Goal: Participate in discussion: Engage in conversation with other users on a specific topic

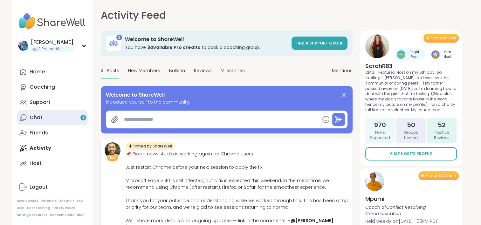
click at [67, 116] on link "Chat 1" at bounding box center [52, 117] width 71 height 15
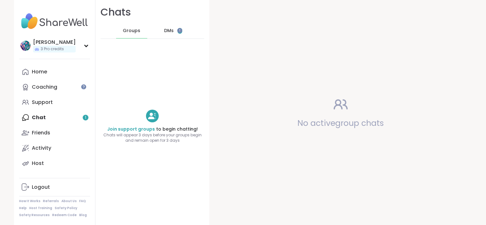
click at [164, 30] on span "DMs" at bounding box center [169, 31] width 10 height 6
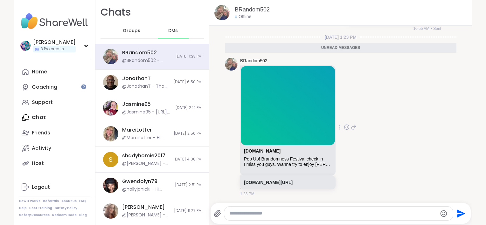
scroll to position [815, 0]
click at [288, 157] on div "Pop Up! Brandomness Festival check in" at bounding box center [288, 159] width 88 height 5
click at [270, 149] on div "sharewellnow.com" at bounding box center [288, 153] width 88 height 8
click at [260, 189] on div "sharewellnow.com/session/26c8d8bd-f022-4db4-877b-105430d2e8db" at bounding box center [287, 183] width 95 height 14
click at [258, 180] on link "sharewellnow.com/session/26c8d8bd-f022-4db4-877b-105430d2e8db" at bounding box center [268, 182] width 49 height 5
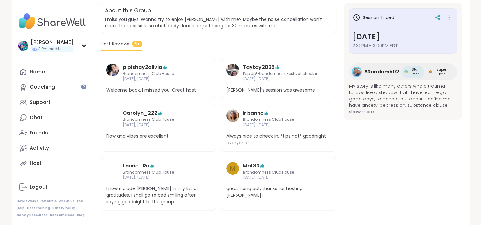
scroll to position [134, 0]
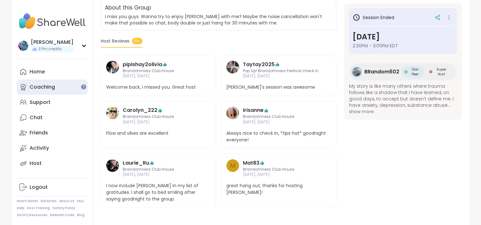
click at [50, 88] on div "Coaching" at bounding box center [42, 87] width 25 height 7
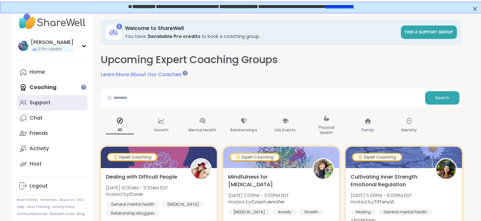
click at [74, 107] on link "Support" at bounding box center [52, 102] width 71 height 15
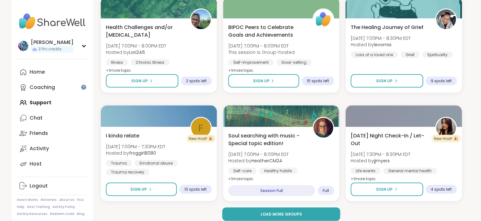
scroll to position [1226, 0]
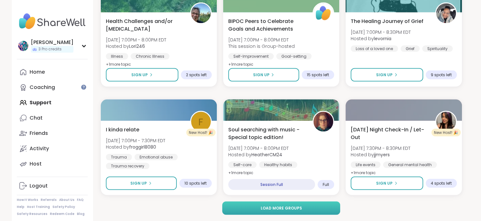
click at [241, 208] on button "Load more groups" at bounding box center [281, 207] width 118 height 13
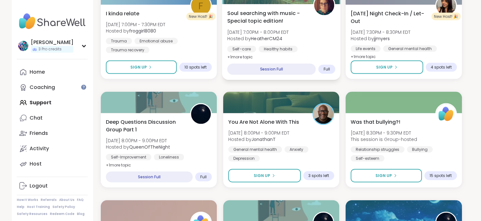
scroll to position [1353, 0]
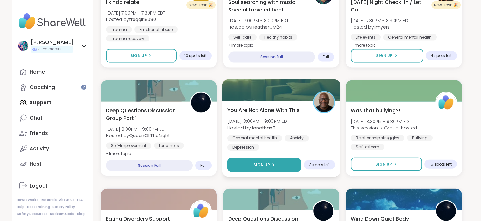
click at [244, 164] on button "Sign Up" at bounding box center [264, 165] width 74 height 14
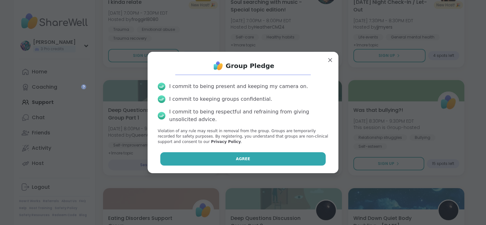
click at [241, 158] on span "Agree" at bounding box center [243, 159] width 14 height 6
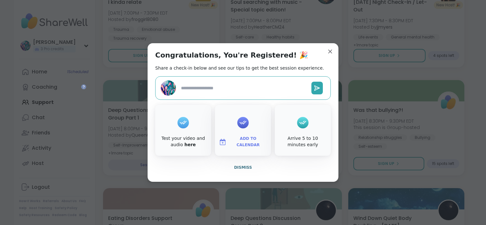
type textarea "*"
click at [243, 169] on span "Dismiss" at bounding box center [243, 167] width 18 height 4
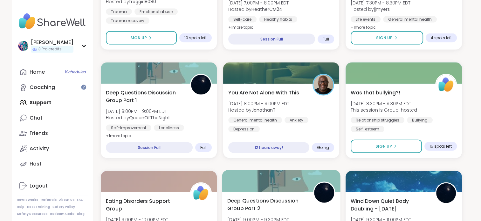
scroll to position [1385, 0]
